Goal: Task Accomplishment & Management: Use online tool/utility

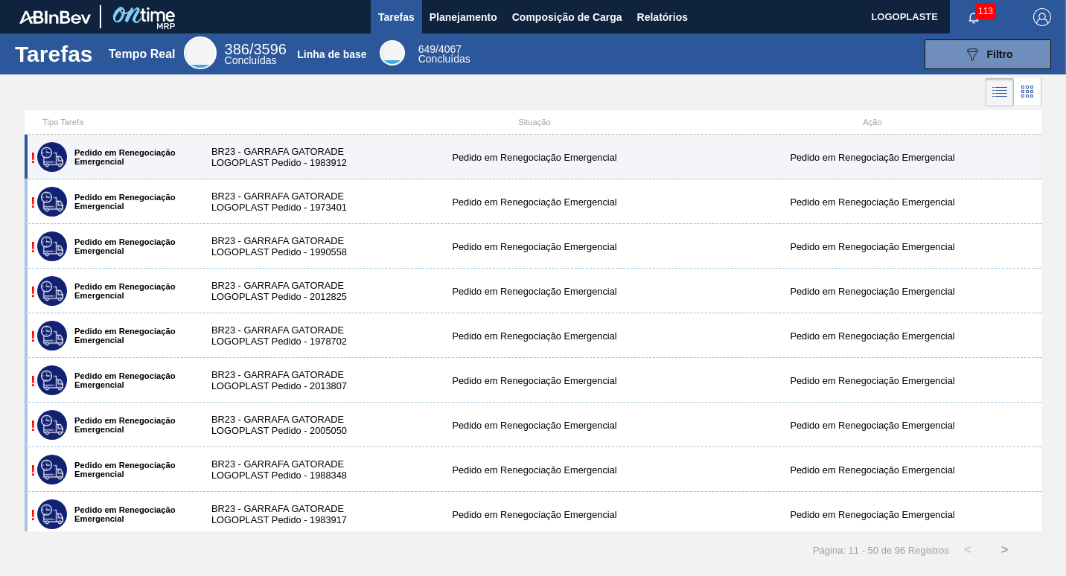
click at [280, 156] on div "BR23 - GARRAFA GATORADE LOGOPLAST Pedido - 1983912" at bounding box center [280, 157] width 169 height 22
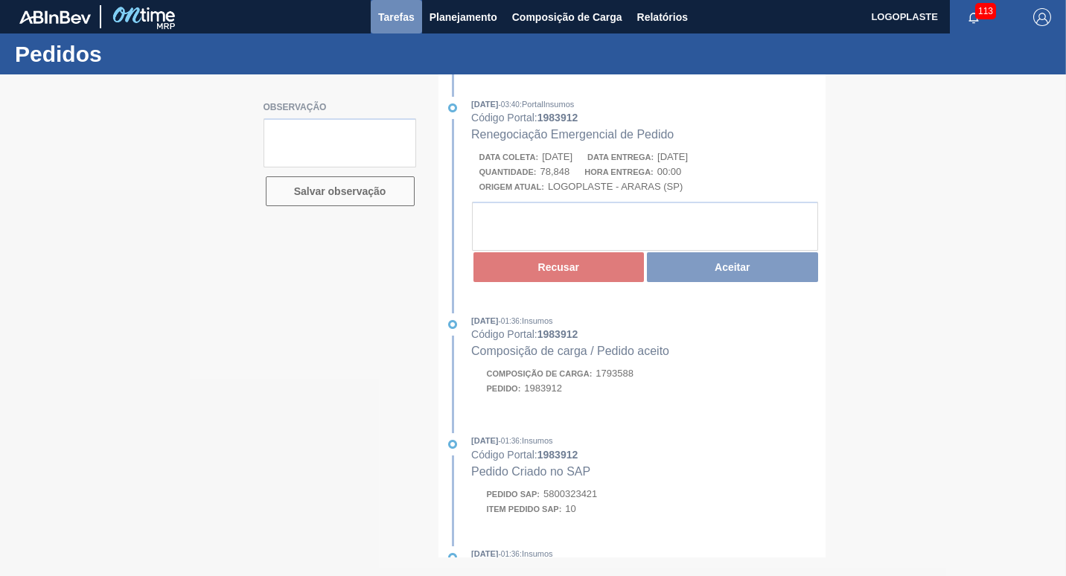
click at [408, 18] on span "Tarefas" at bounding box center [396, 17] width 36 height 18
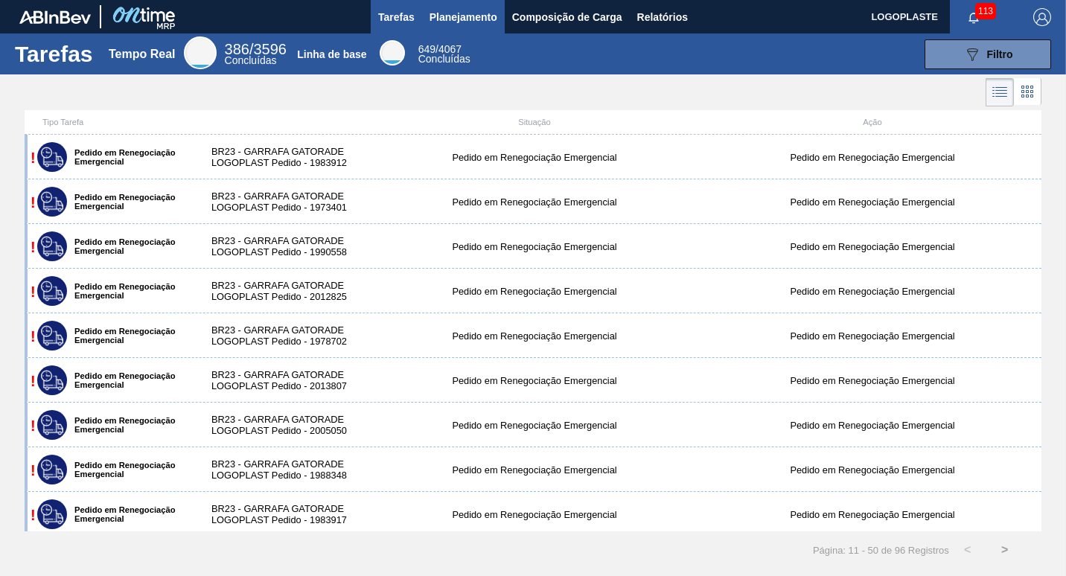
click at [448, 16] on span "Planejamento" at bounding box center [463, 17] width 68 height 18
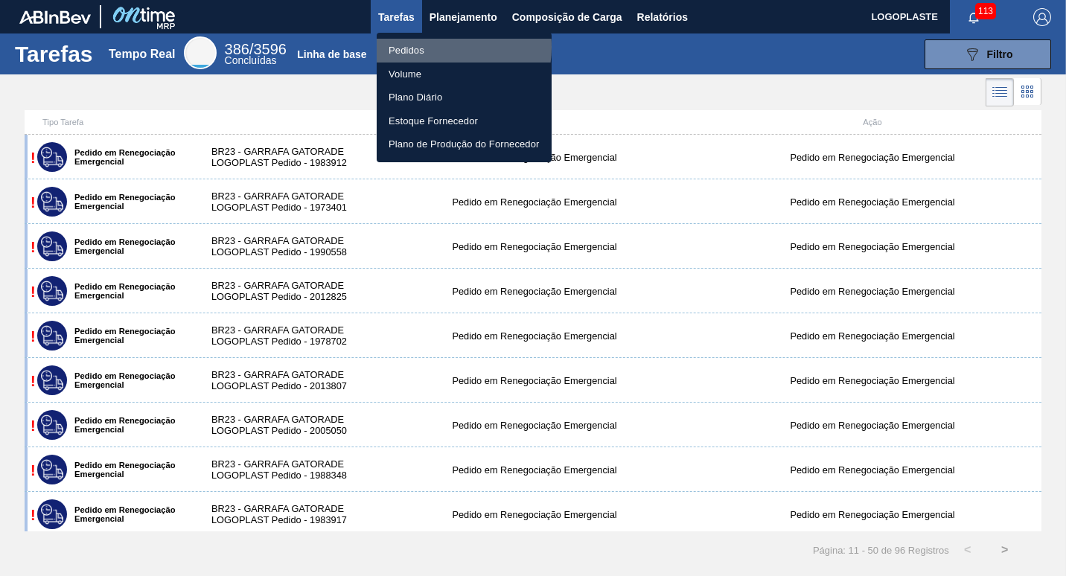
click at [435, 47] on li "Pedidos" at bounding box center [464, 51] width 175 height 24
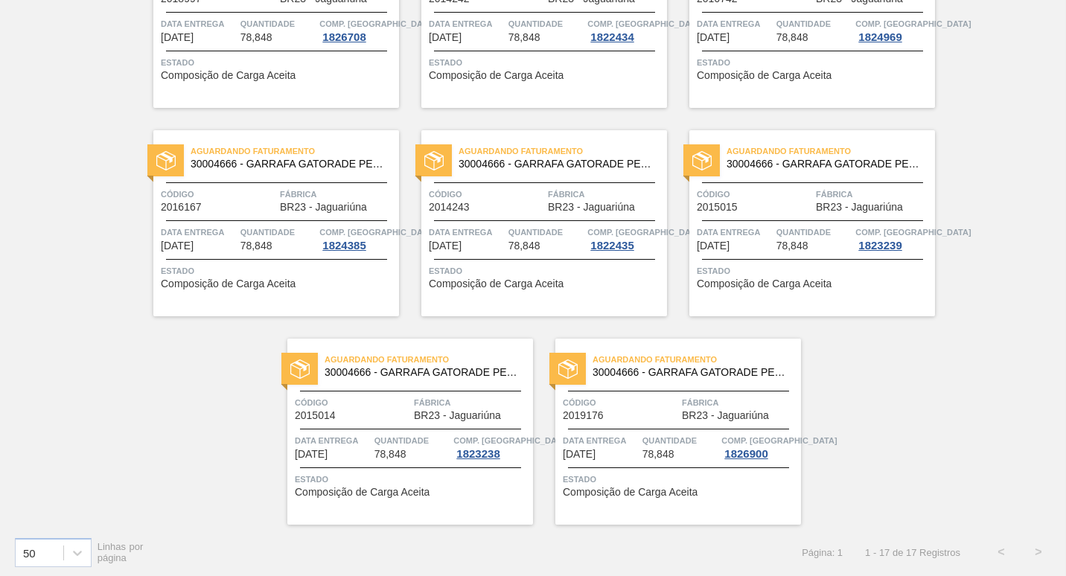
scroll to position [839, 0]
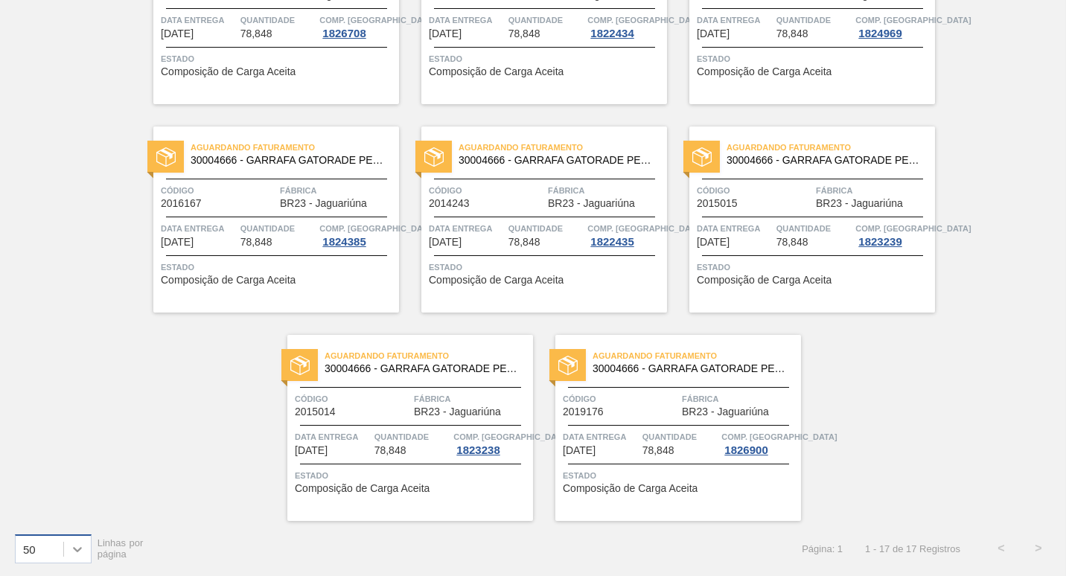
click at [75, 548] on icon at bounding box center [77, 549] width 9 height 5
click at [52, 461] on div "20" at bounding box center [53, 457] width 77 height 28
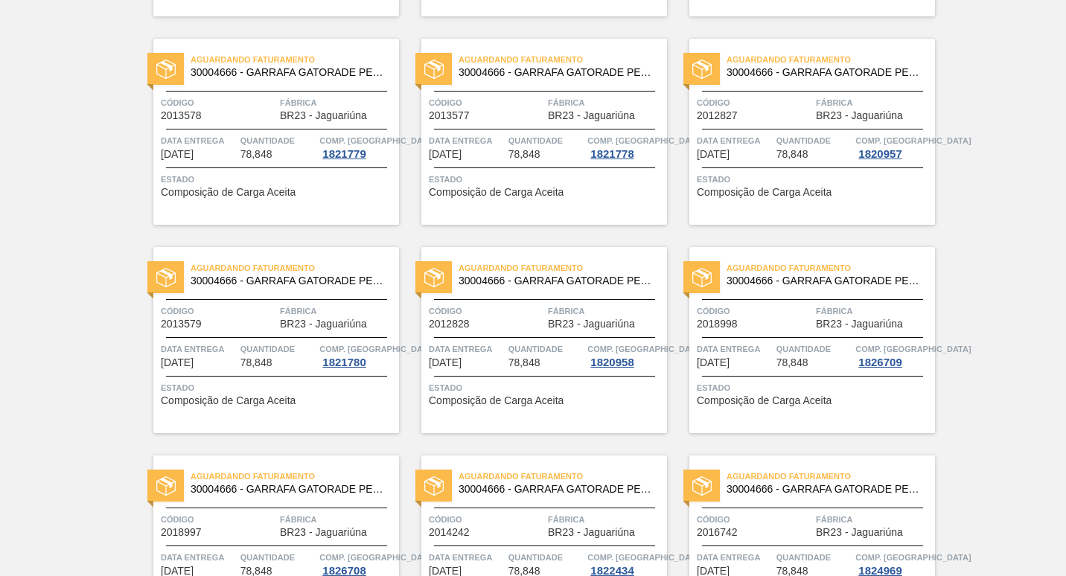
scroll to position [0, 0]
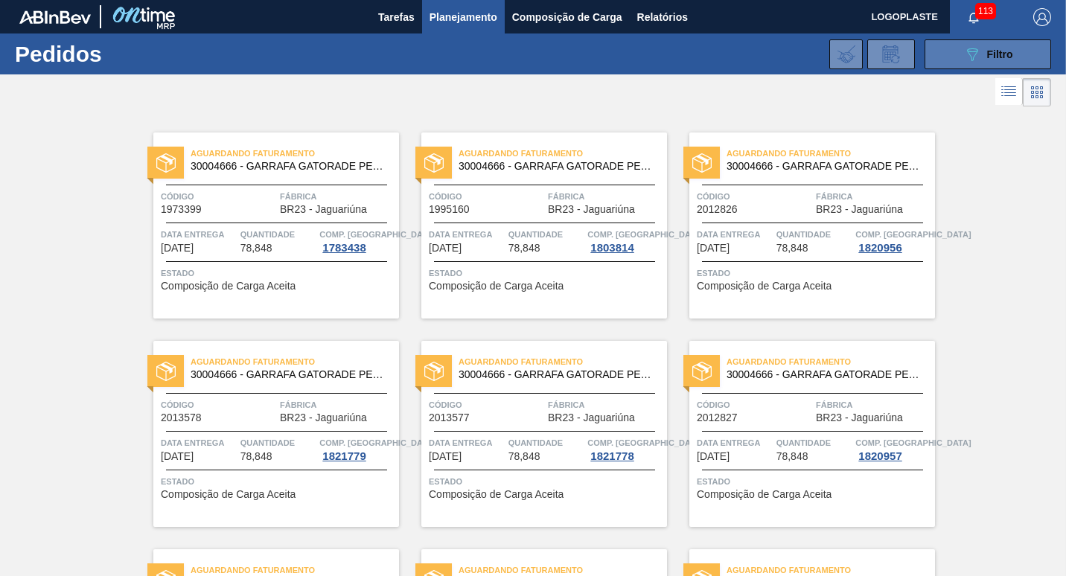
click at [979, 57] on div "089F7B8B-B2A5-4AFE-B5C0-19BA573D28AC Filtro" at bounding box center [988, 54] width 50 height 18
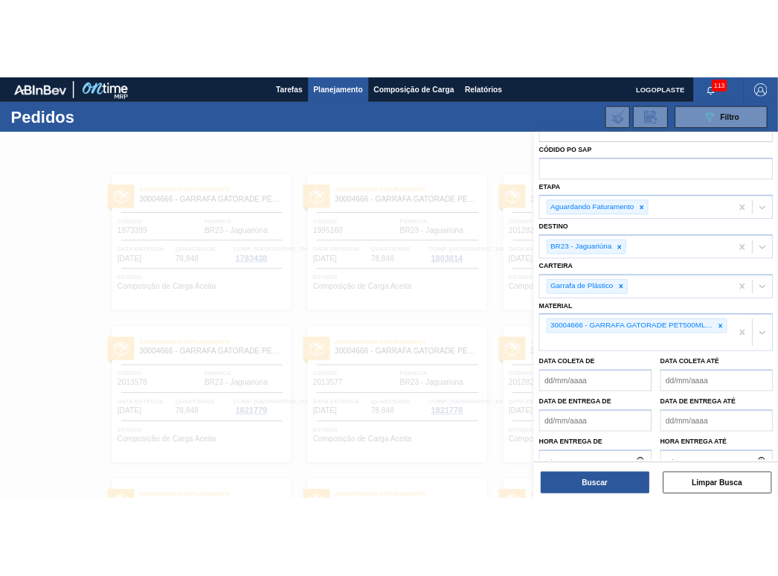
scroll to position [86, 0]
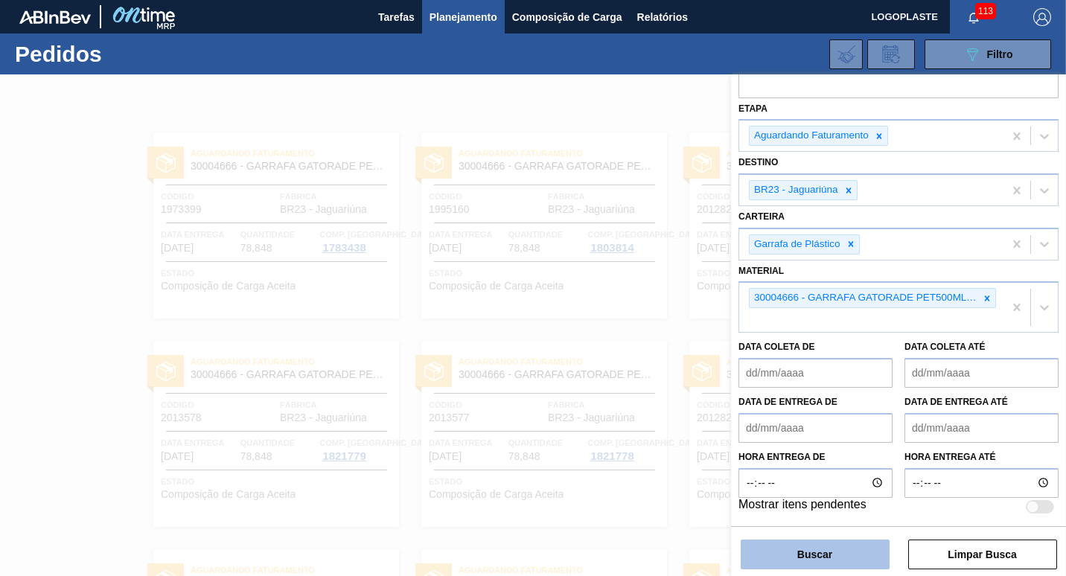
click at [819, 563] on button "Buscar" at bounding box center [814, 555] width 149 height 30
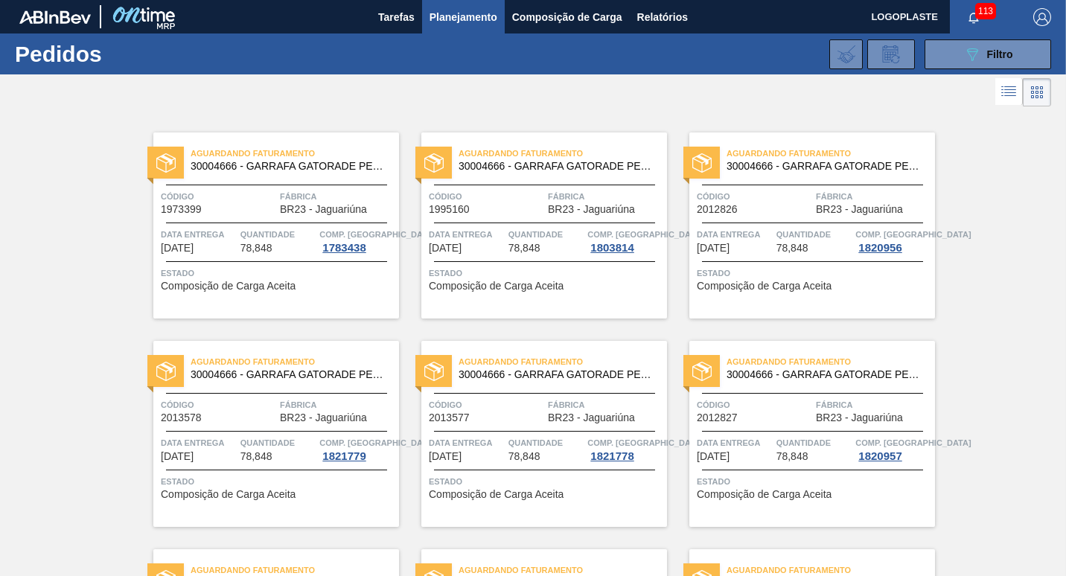
click at [1002, 97] on icon at bounding box center [1008, 92] width 18 height 18
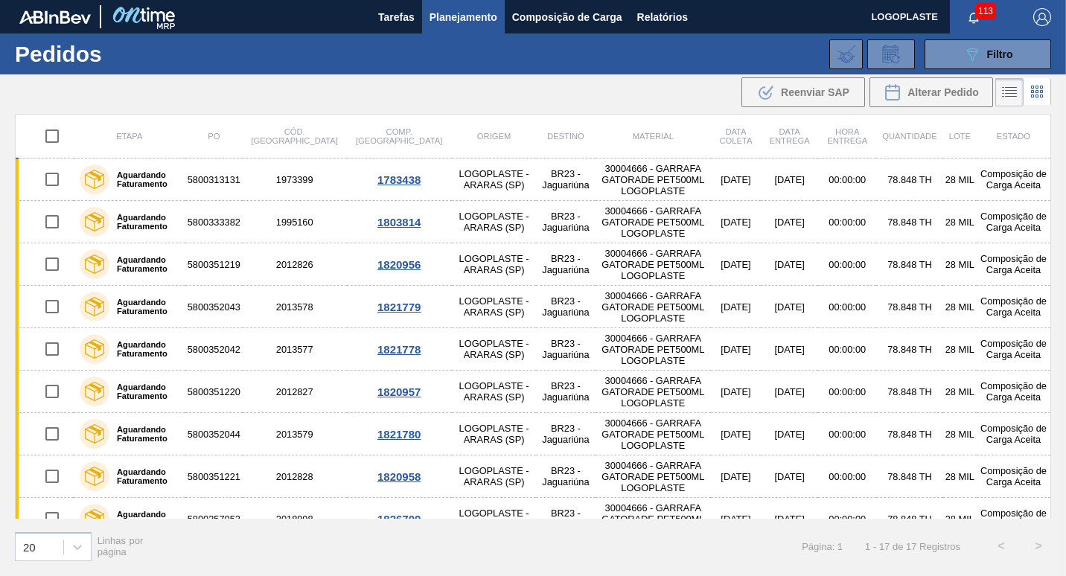
click at [999, 95] on li at bounding box center [1009, 92] width 28 height 28
click at [886, 54] on icon at bounding box center [891, 54] width 24 height 18
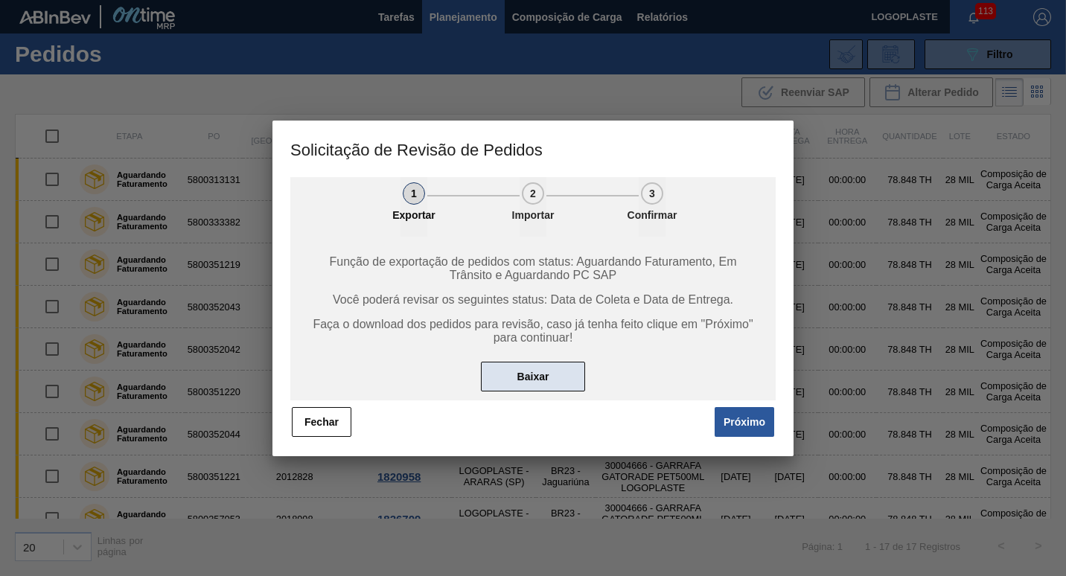
click at [545, 378] on button "Baixar" at bounding box center [533, 377] width 104 height 30
